Goal: Information Seeking & Learning: Learn about a topic

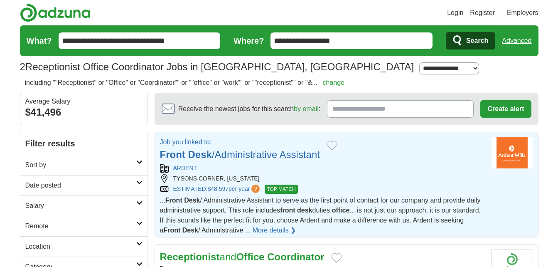
click at [208, 155] on strong "Desk" at bounding box center [200, 154] width 24 height 11
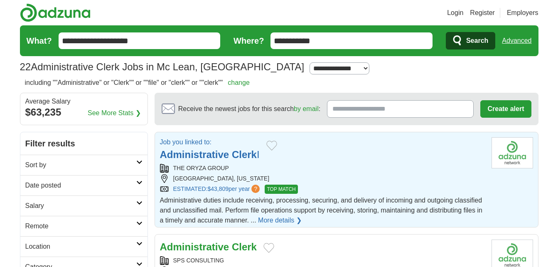
click at [220, 153] on strong "Administrative" at bounding box center [194, 154] width 69 height 11
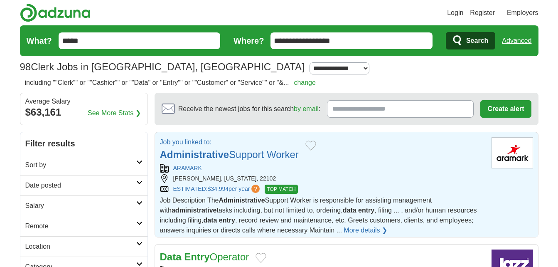
click at [253, 161] on h2 "Job you linked to: Administrative Support Worker" at bounding box center [229, 149] width 139 height 25
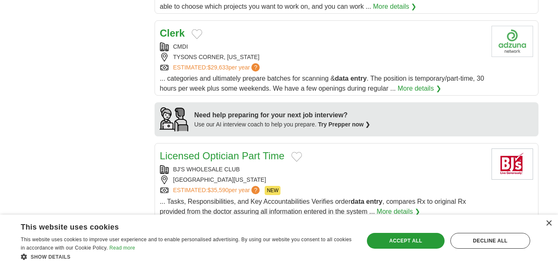
scroll to position [597, 0]
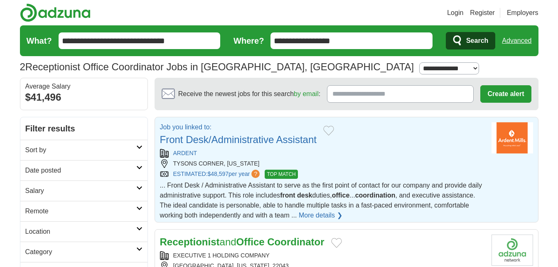
click at [250, 137] on link "Front Desk/Administrative Assistant" at bounding box center [238, 139] width 157 height 11
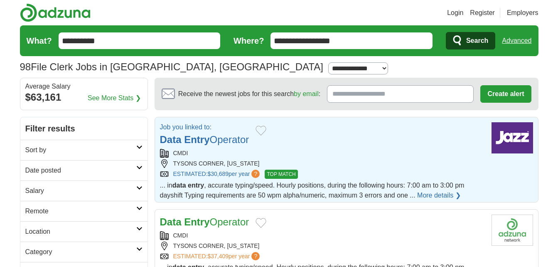
click at [228, 140] on link "Data Entry Operator" at bounding box center [204, 139] width 89 height 11
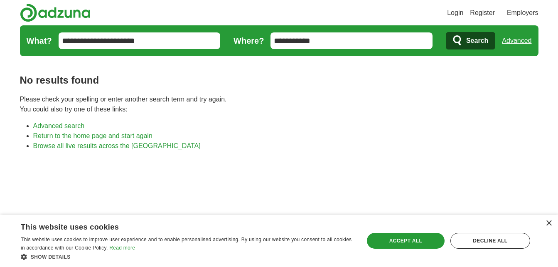
click at [332, 148] on li "Browse all live results across the [GEOGRAPHIC_DATA]" at bounding box center [285, 146] width 505 height 10
click at [535, 77] on h1 "No results found" at bounding box center [279, 80] width 519 height 15
